Goal: Complete application form

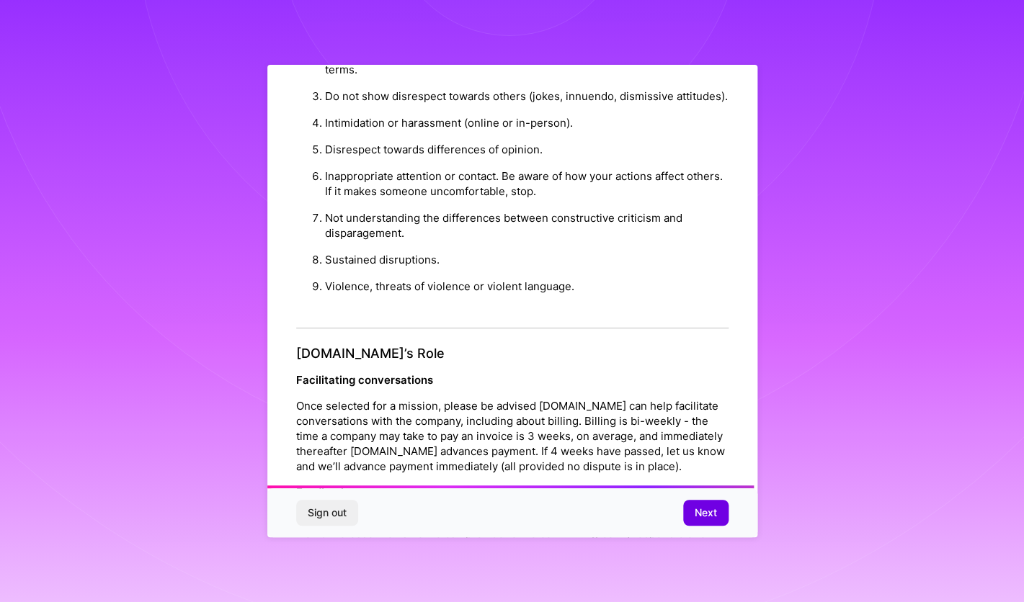
scroll to position [1510, 0]
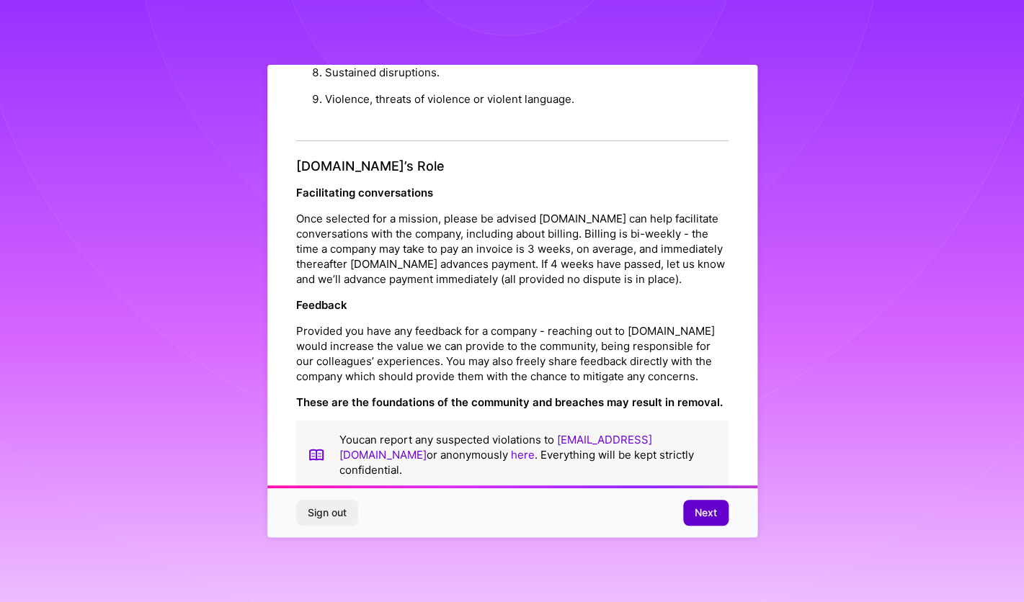
click at [712, 514] on span "Next" at bounding box center [706, 513] width 22 height 14
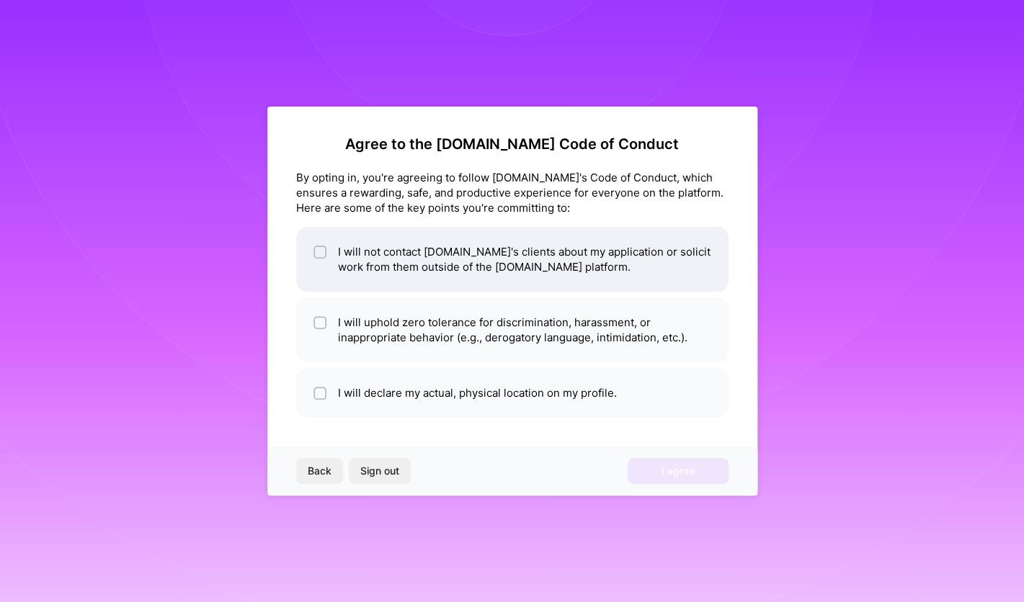
click at [507, 251] on li "I will not contact [DOMAIN_NAME]'s clients about my application or solicit work…" at bounding box center [512, 259] width 432 height 65
checkbox input "true"
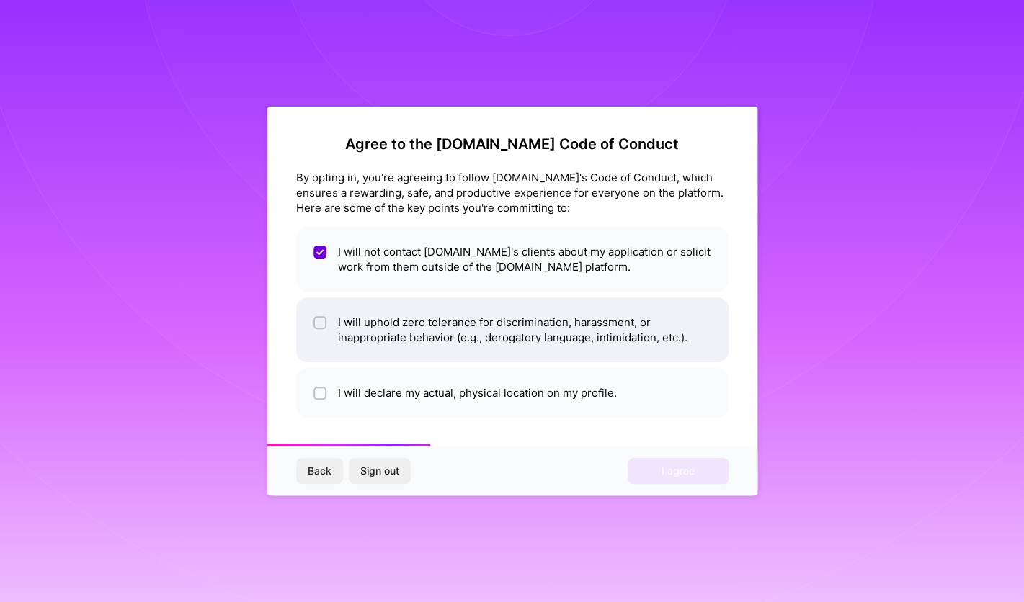
click at [504, 324] on li "I will uphold zero tolerance for discrimination, harassment, or inappropriate b…" at bounding box center [512, 330] width 432 height 65
checkbox input "true"
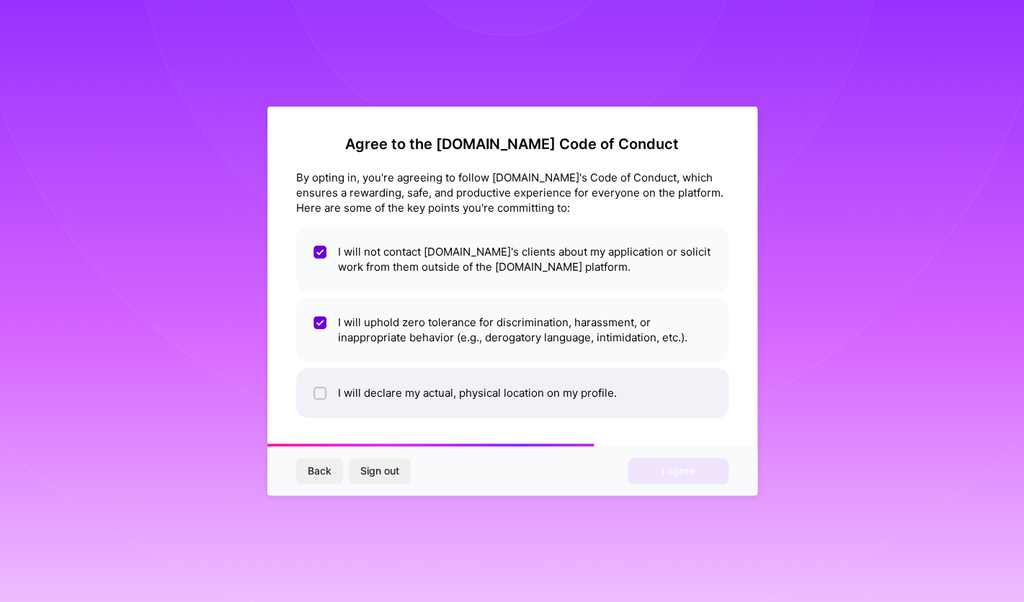
click at [529, 397] on li "I will declare my actual, physical location on my profile." at bounding box center [512, 393] width 432 height 50
checkbox input "true"
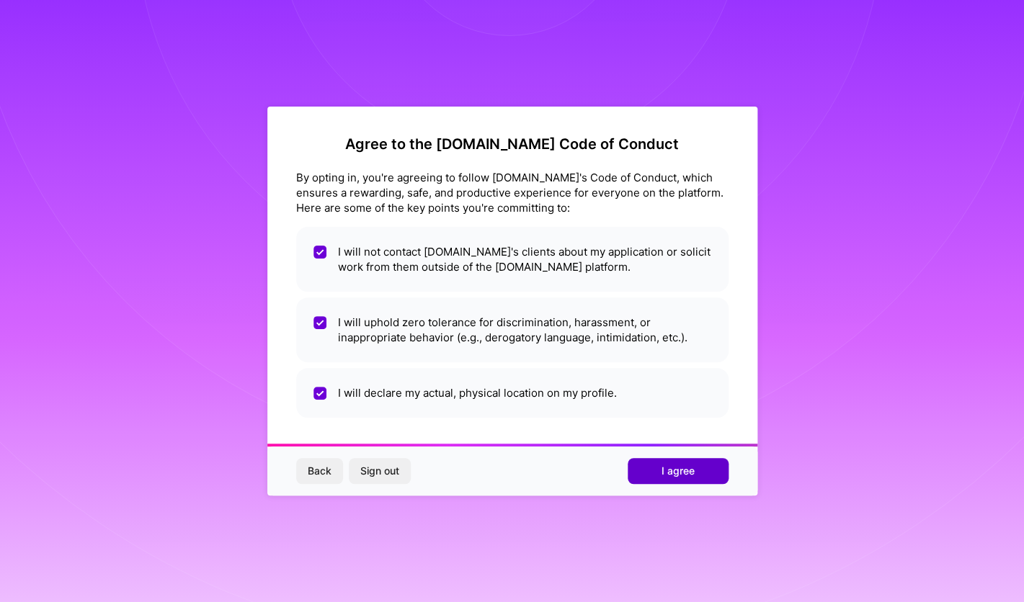
click at [664, 476] on span "I agree" at bounding box center [677, 471] width 33 height 14
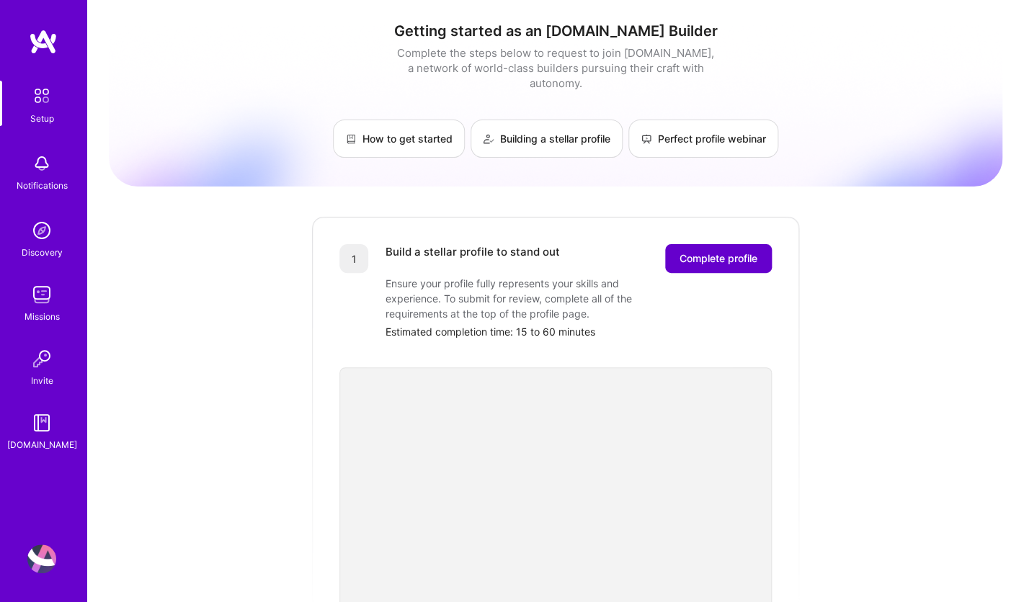
click at [708, 251] on span "Complete profile" at bounding box center [718, 258] width 78 height 14
